Goal: Task Accomplishment & Management: Manage account settings

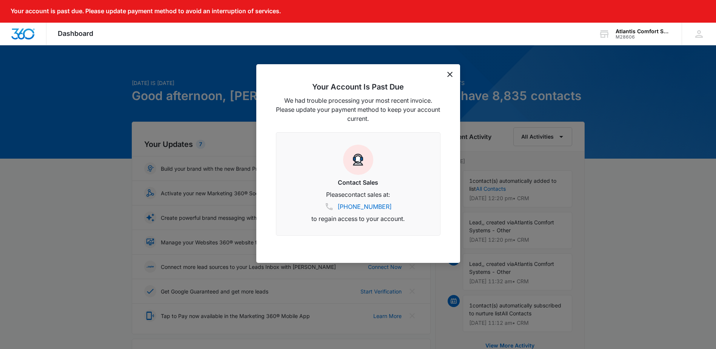
click at [451, 72] on icon "dismiss this dialog" at bounding box center [449, 74] width 5 height 5
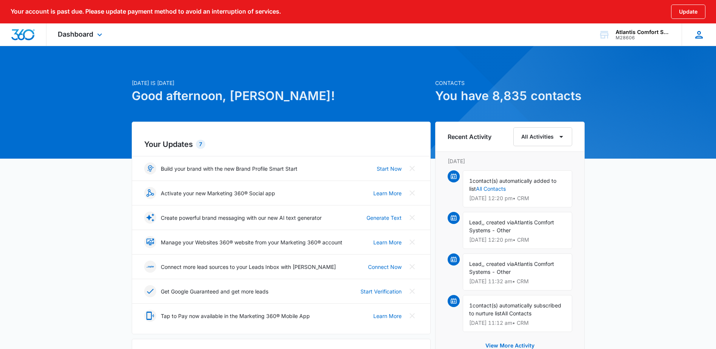
click at [701, 33] on icon at bounding box center [699, 34] width 11 height 11
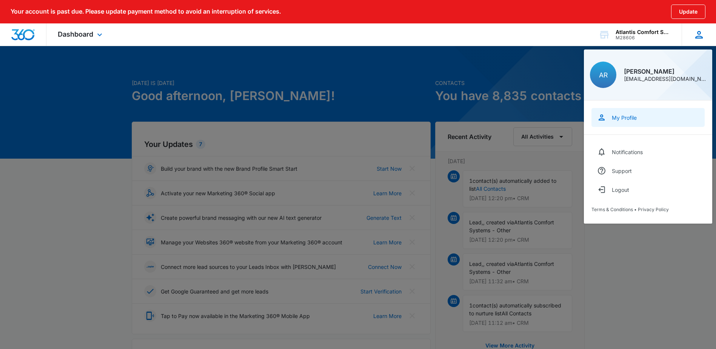
click at [626, 120] on div "My Profile" at bounding box center [624, 117] width 25 height 6
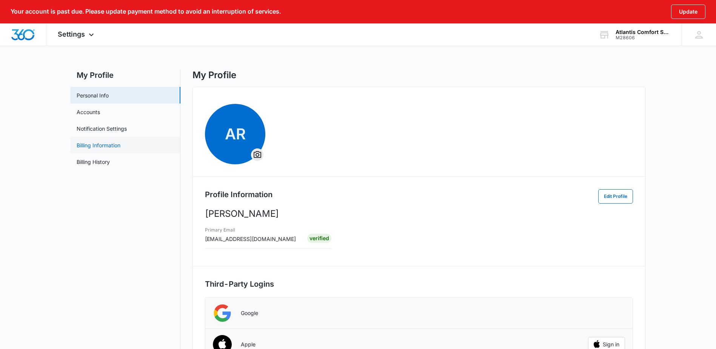
click at [111, 145] on link "Billing Information" at bounding box center [99, 145] width 44 height 8
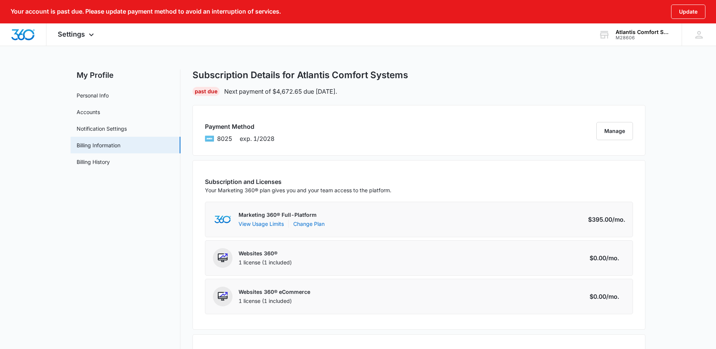
click at [279, 130] on div "Payment Method 8025 exp. 1/2028 Manage" at bounding box center [419, 130] width 453 height 51
click at [623, 126] on button "Manage" at bounding box center [615, 131] width 37 height 18
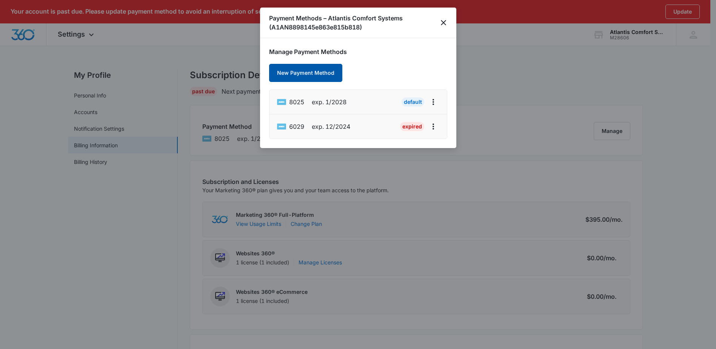
click at [325, 74] on button "New Payment Method" at bounding box center [305, 73] width 73 height 18
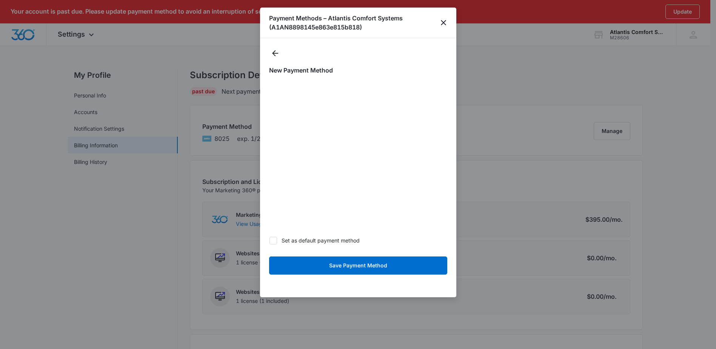
click at [313, 247] on form "Set as default payment method Save Payment Method" at bounding box center [358, 180] width 178 height 198
click at [313, 244] on label "Set as default payment method" at bounding box center [358, 240] width 178 height 8
click at [270, 240] on input "Set as default payment method" at bounding box center [269, 240] width 0 height 0
checkbox input "true"
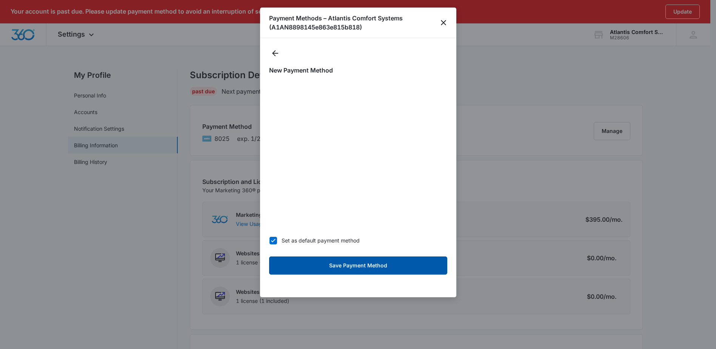
click at [379, 268] on button "Save Payment Method" at bounding box center [358, 265] width 178 height 18
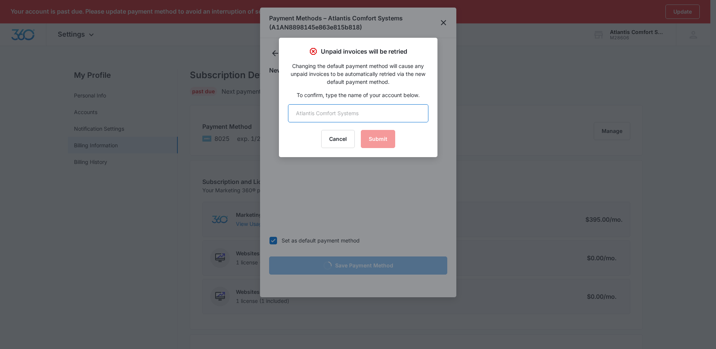
click at [365, 114] on input "text" at bounding box center [358, 113] width 140 height 18
type input "Atlantis Comfort Systems"
click at [385, 136] on button "Submit" at bounding box center [378, 139] width 34 height 18
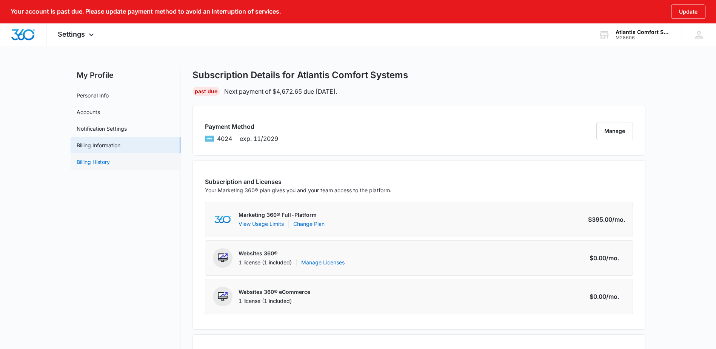
click at [110, 158] on link "Billing History" at bounding box center [93, 162] width 33 height 8
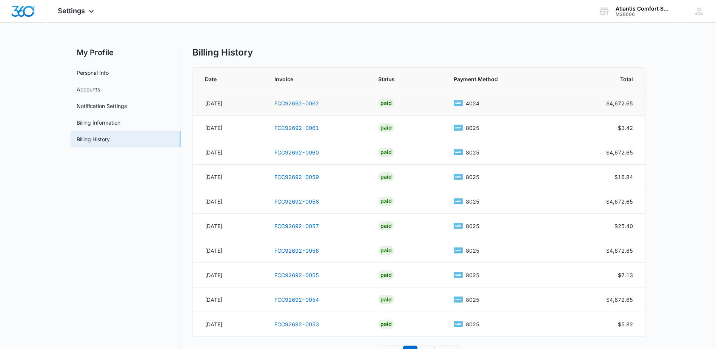
click at [311, 103] on link "FCC92692-0062" at bounding box center [296, 103] width 45 height 6
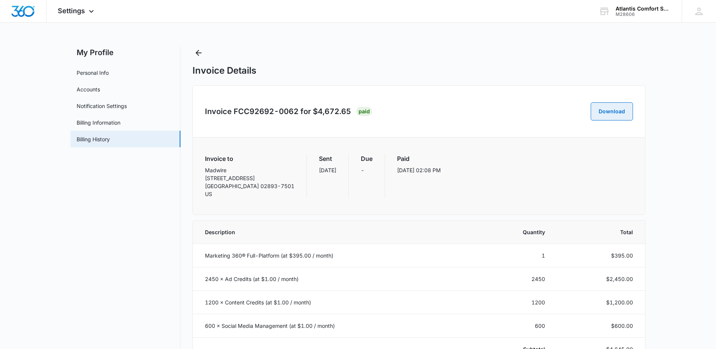
click at [605, 113] on button "Download" at bounding box center [612, 111] width 42 height 18
click at [89, 69] on link "Personal Info" at bounding box center [93, 73] width 32 height 8
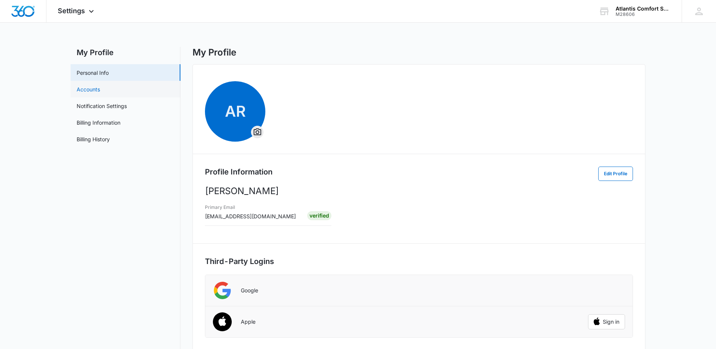
click at [100, 89] on link "Accounts" at bounding box center [88, 89] width 23 height 8
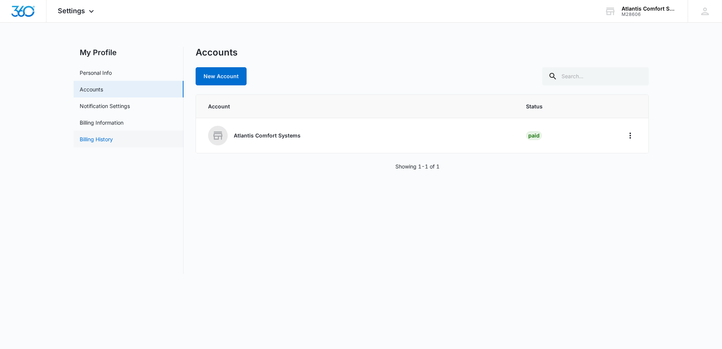
click at [113, 143] on link "Billing History" at bounding box center [96, 139] width 33 height 8
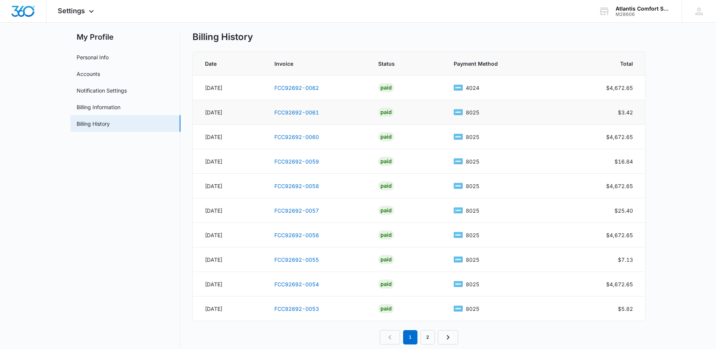
scroll to position [29, 0]
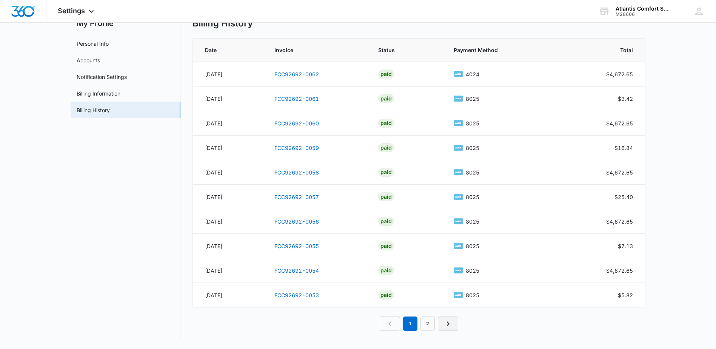
click at [444, 322] on icon "Next Page" at bounding box center [448, 323] width 9 height 9
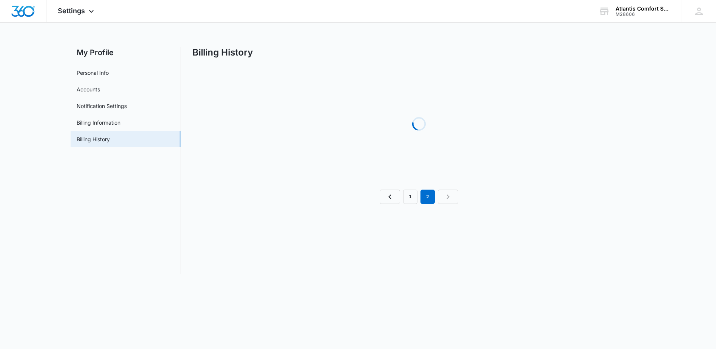
scroll to position [0, 0]
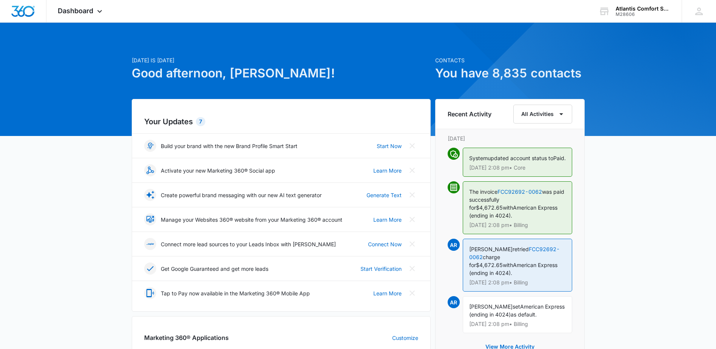
scroll to position [126, 0]
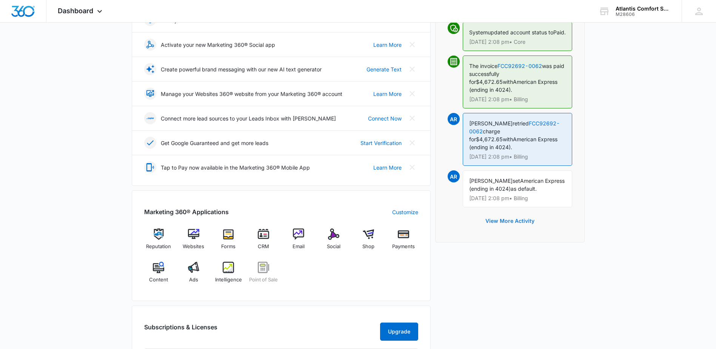
click at [521, 213] on button "View More Activity" at bounding box center [510, 221] width 64 height 18
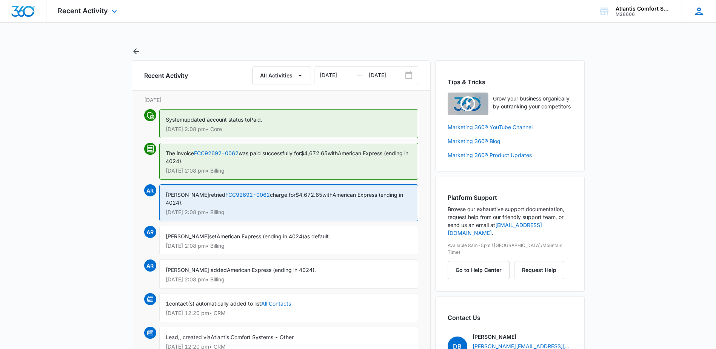
click at [689, 12] on div "AR [PERSON_NAME] [EMAIL_ADDRESS][DOMAIN_NAME] My Profile Notifications Support …" at bounding box center [699, 11] width 34 height 22
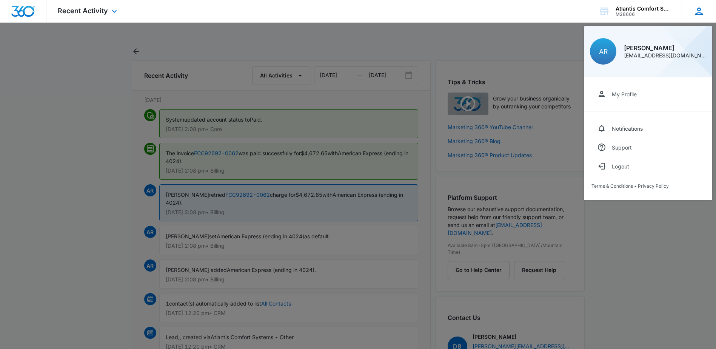
click at [644, 59] on div "AR Ashley Reynolds areynolds@atlantiscomfort.com" at bounding box center [648, 51] width 128 height 51
click at [589, 48] on div "AR Ashley Reynolds areynolds@atlantiscomfort.com" at bounding box center [648, 51] width 128 height 51
click at [638, 14] on div "M28606" at bounding box center [643, 14] width 55 height 5
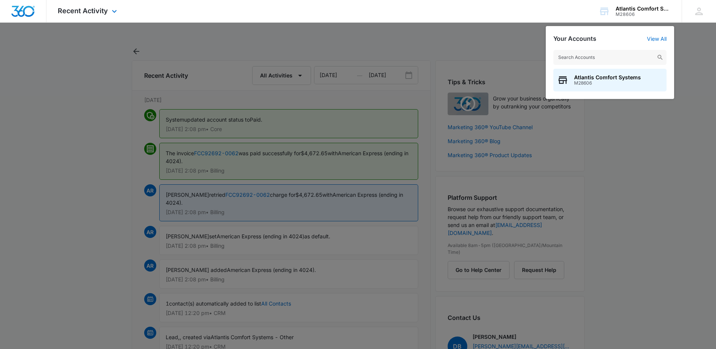
click at [20, 13] on img "Dashboard" at bounding box center [23, 11] width 24 height 11
